Goal: Task Accomplishment & Management: Manage account settings

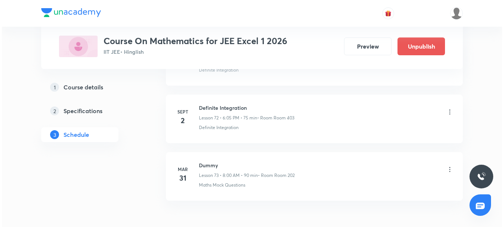
scroll to position [4637, 0]
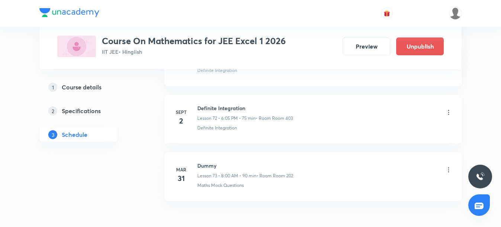
click at [449, 113] on icon at bounding box center [448, 112] width 7 height 7
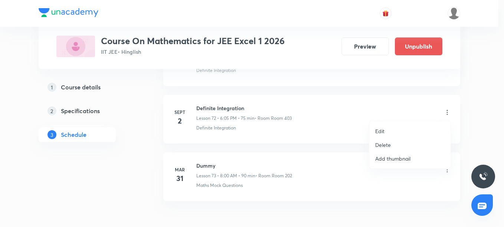
click at [383, 132] on p "Edit" at bounding box center [379, 131] width 9 height 8
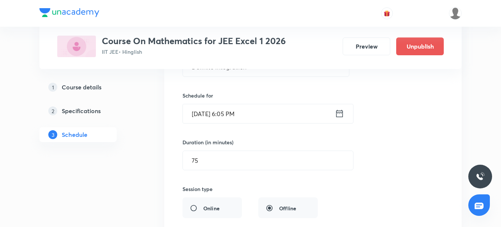
scroll to position [4362, 0]
click at [206, 116] on input "[DATE] 6:05 PM" at bounding box center [259, 114] width 152 height 19
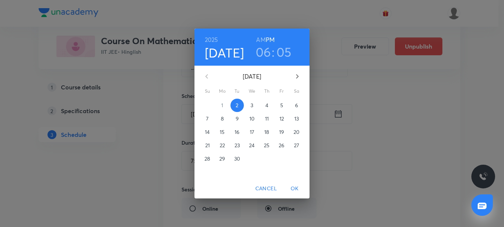
click at [252, 106] on p "3" at bounding box center [252, 105] width 3 height 7
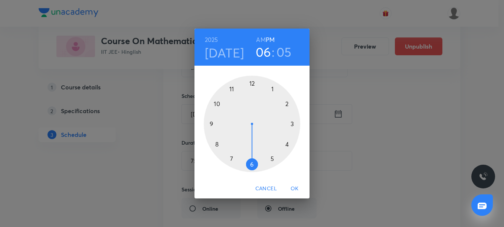
click at [296, 186] on span "OK" at bounding box center [295, 188] width 18 height 9
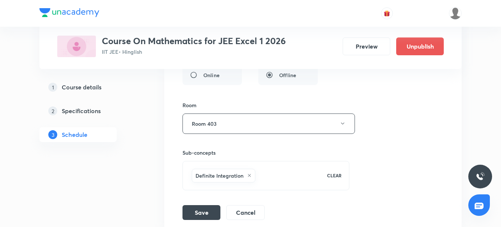
scroll to position [4499, 0]
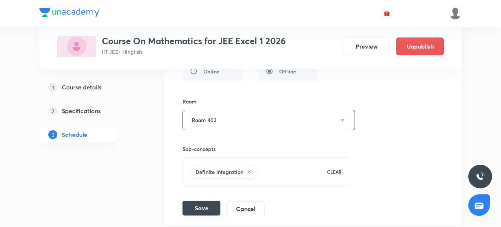
click at [199, 209] on button "Save" at bounding box center [201, 208] width 38 height 15
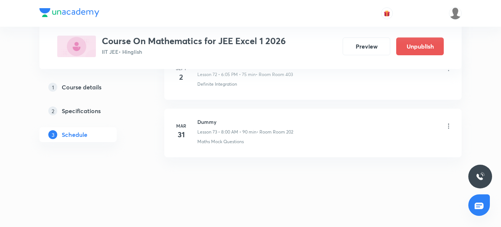
scroll to position [4340, 0]
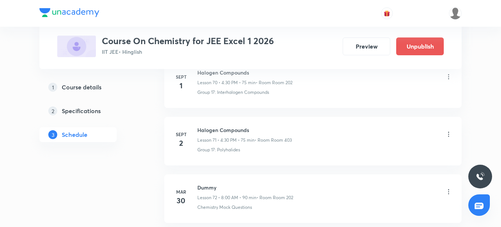
scroll to position [4599, 0]
click at [448, 135] on icon at bounding box center [448, 134] width 7 height 7
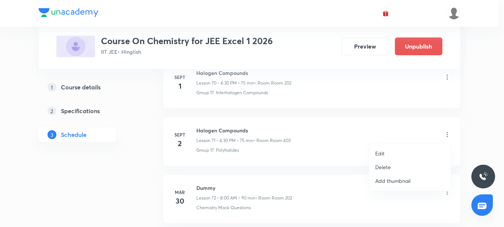
click at [387, 155] on li "Edit" at bounding box center [410, 154] width 81 height 14
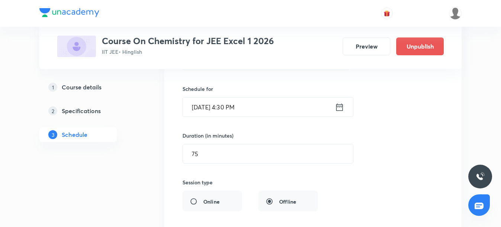
scroll to position [4352, 0]
click at [206, 109] on input "Sept 2, 2025, 4:30 PM" at bounding box center [259, 108] width 152 height 19
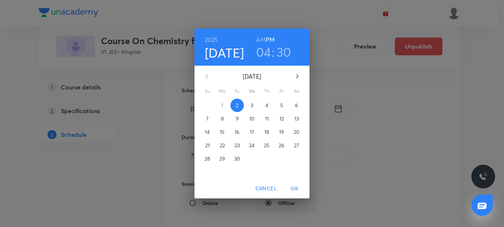
click at [252, 106] on p "3" at bounding box center [252, 105] width 3 height 7
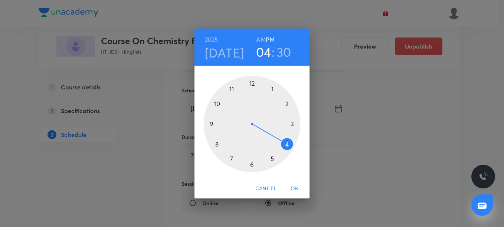
click at [295, 188] on span "OK" at bounding box center [295, 188] width 18 height 9
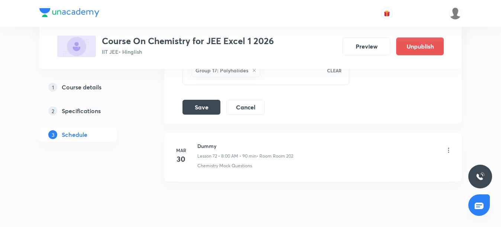
scroll to position [4587, 0]
click at [204, 108] on button "Save" at bounding box center [201, 105] width 38 height 15
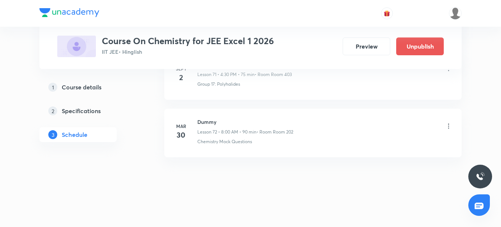
scroll to position [4324, 0]
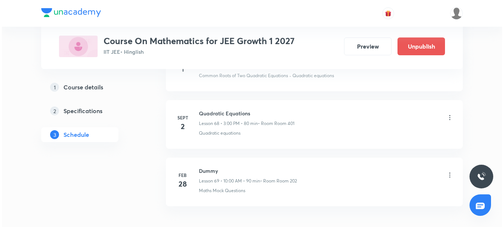
scroll to position [4331, 0]
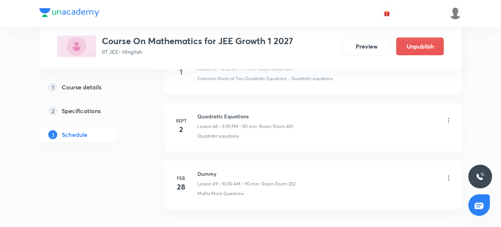
click at [448, 120] on icon at bounding box center [448, 120] width 7 height 7
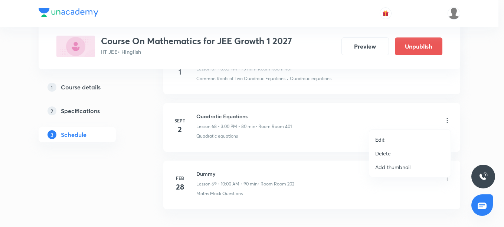
click at [381, 140] on p "Edit" at bounding box center [379, 140] width 9 height 8
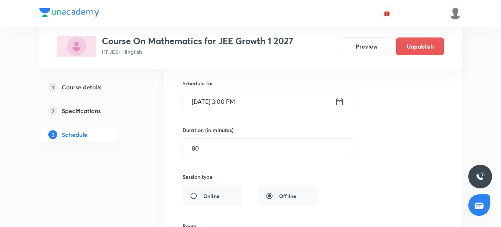
scroll to position [4071, 0]
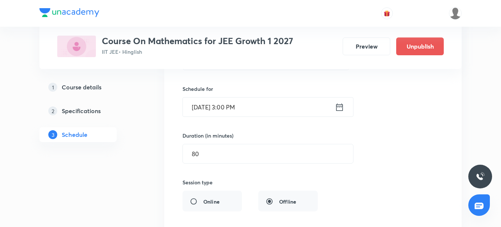
click at [207, 109] on input "Sept 2, 2025, 3:00 PM" at bounding box center [259, 107] width 152 height 19
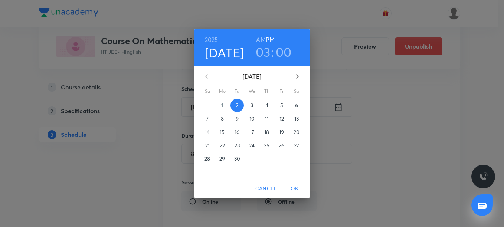
click at [253, 105] on p "3" at bounding box center [252, 105] width 3 height 7
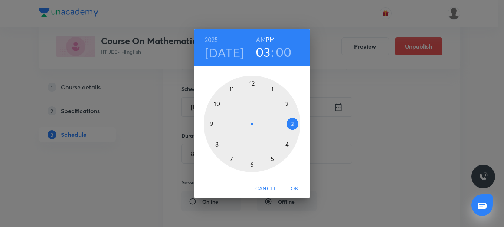
click at [294, 190] on span "OK" at bounding box center [295, 188] width 18 height 9
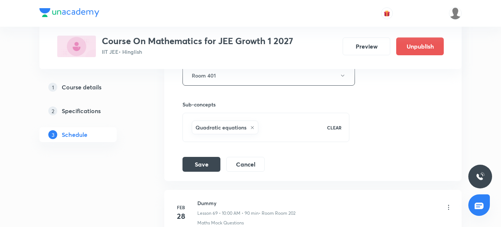
scroll to position [4246, 0]
click at [205, 164] on button "Save" at bounding box center [201, 163] width 38 height 15
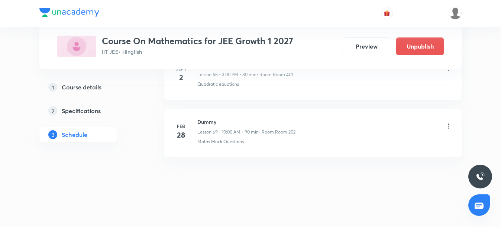
scroll to position [4042, 0]
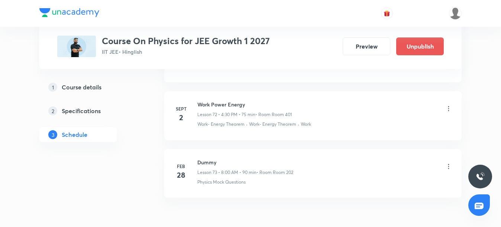
scroll to position [4570, 0]
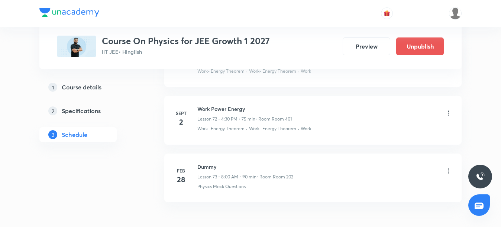
click at [446, 115] on icon at bounding box center [448, 113] width 7 height 7
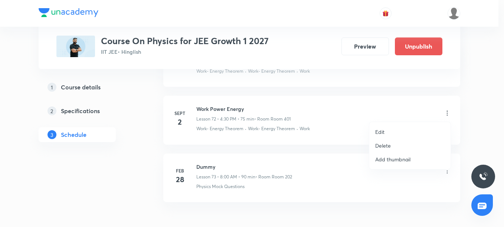
click at [381, 132] on p "Edit" at bounding box center [379, 132] width 9 height 8
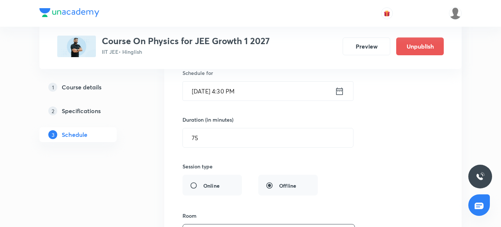
scroll to position [4314, 0]
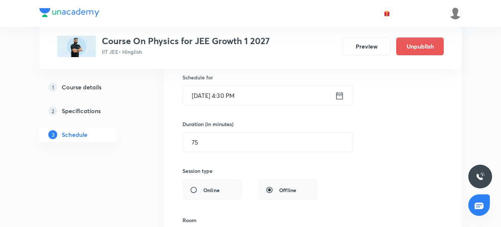
click at [204, 98] on input "Sept 2, 2025, 4:30 PM" at bounding box center [259, 95] width 152 height 19
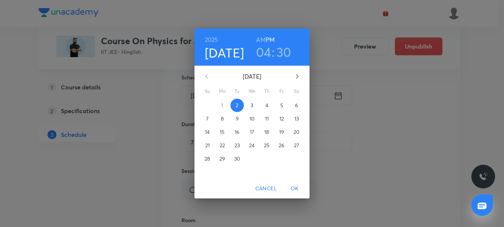
click at [253, 108] on p "3" at bounding box center [252, 105] width 3 height 7
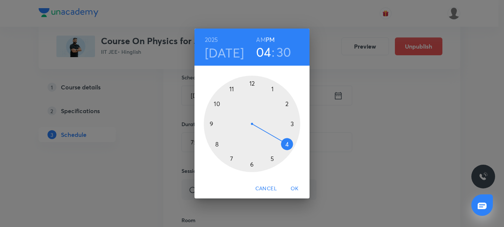
click at [296, 190] on span "OK" at bounding box center [295, 188] width 18 height 9
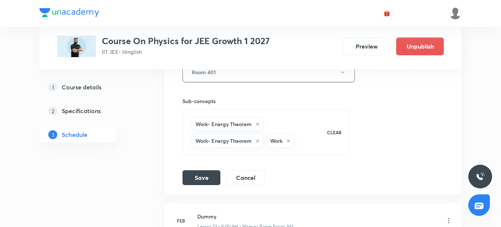
scroll to position [4481, 0]
click at [208, 178] on button "Save" at bounding box center [201, 176] width 38 height 15
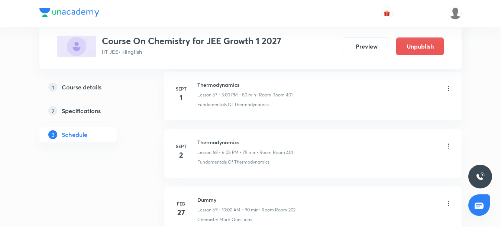
scroll to position [4367, 0]
click at [447, 143] on icon at bounding box center [448, 146] width 7 height 7
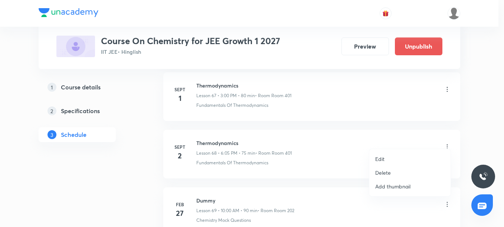
click at [386, 159] on li "Edit" at bounding box center [410, 159] width 81 height 14
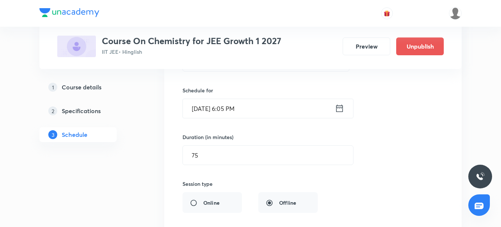
scroll to position [4132, 0]
click at [206, 103] on input "[DATE] 6:05 PM" at bounding box center [259, 109] width 152 height 19
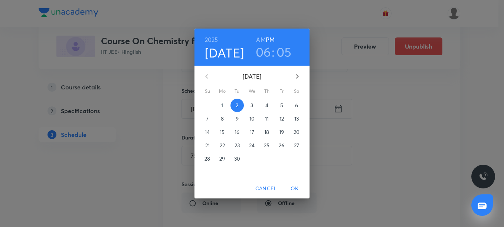
click at [252, 106] on p "3" at bounding box center [252, 105] width 3 height 7
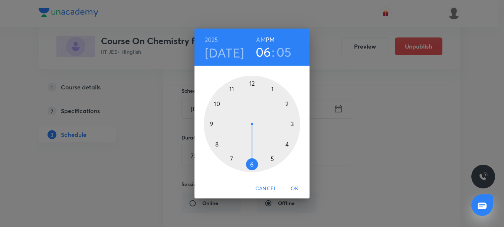
click at [298, 188] on span "OK" at bounding box center [295, 188] width 18 height 9
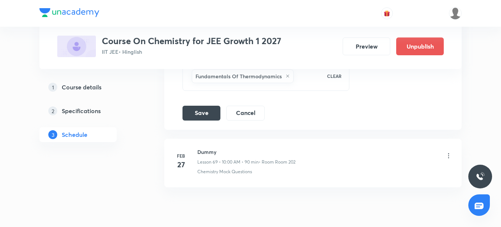
scroll to position [4361, 0]
click at [203, 108] on button "Save" at bounding box center [201, 111] width 38 height 15
